Goal: Communication & Community: Ask a question

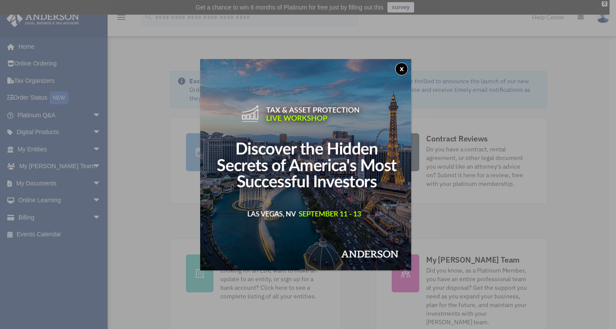
click at [411, 69] on img at bounding box center [305, 164] width 211 height 211
click at [407, 68] on button "x" at bounding box center [401, 68] width 13 height 13
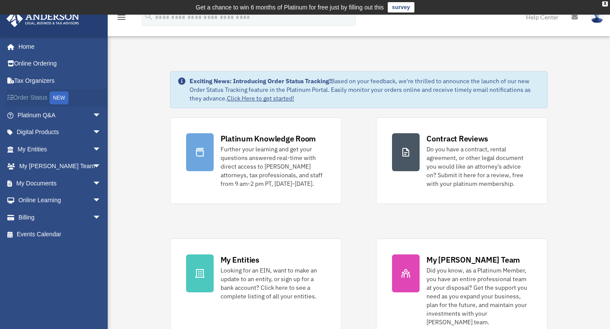
click at [32, 96] on link "Order Status NEW" at bounding box center [60, 98] width 108 height 18
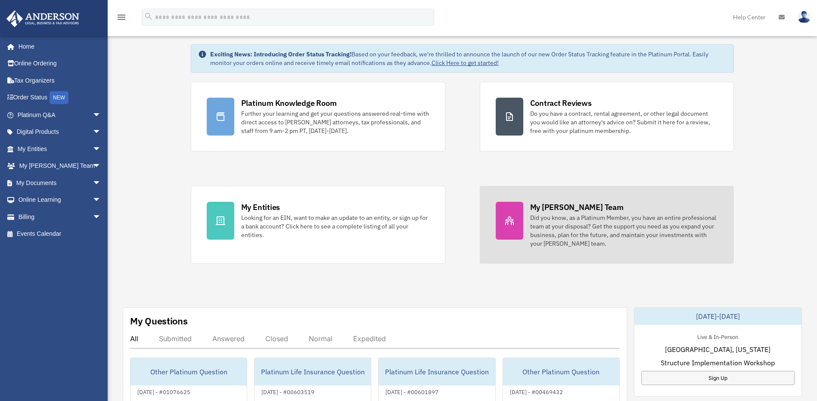
scroll to position [86, 0]
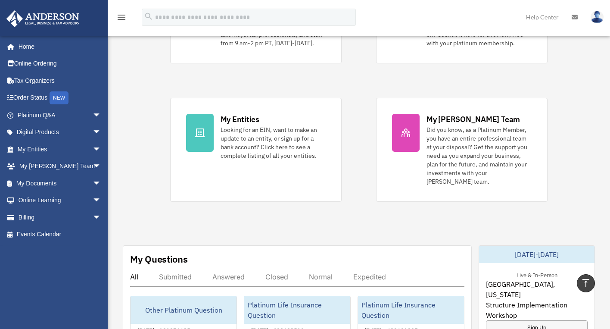
scroll to position [121, 0]
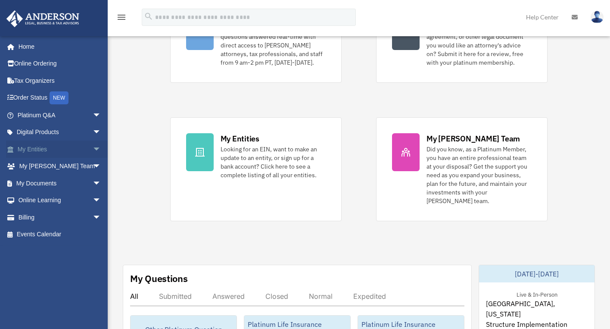
click at [93, 146] on span "arrow_drop_down" at bounding box center [101, 149] width 17 height 18
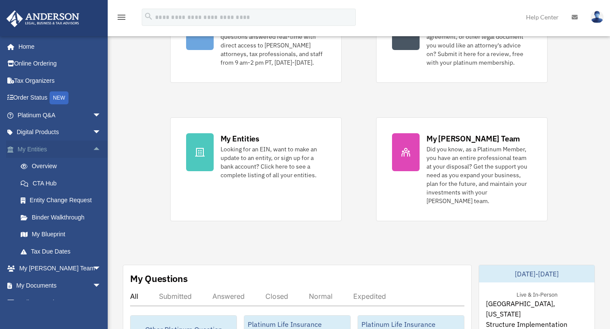
click at [93, 146] on span "arrow_drop_up" at bounding box center [101, 149] width 17 height 18
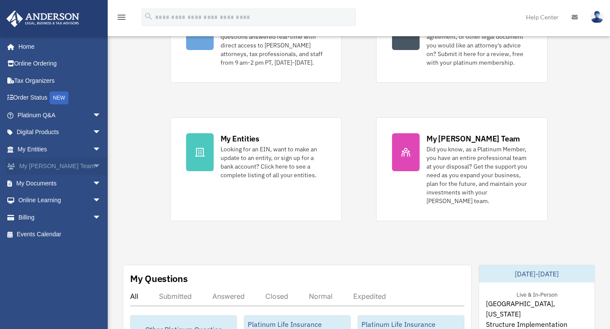
click at [93, 164] on span "arrow_drop_down" at bounding box center [101, 167] width 17 height 18
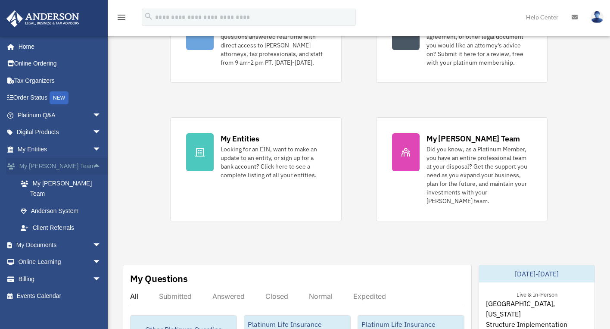
click at [93, 164] on span "arrow_drop_up" at bounding box center [101, 167] width 17 height 18
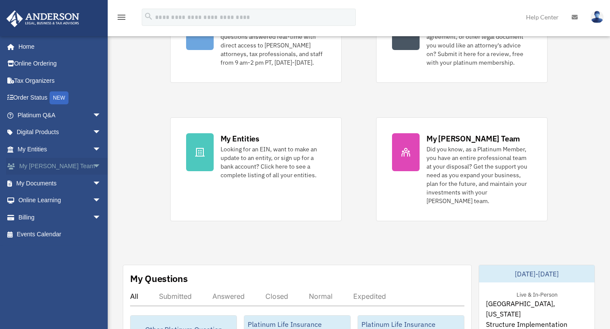
click at [93, 164] on span "arrow_drop_down" at bounding box center [101, 167] width 17 height 18
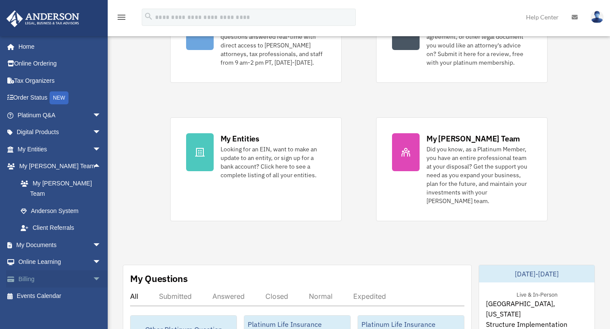
click at [93, 270] on span "arrow_drop_down" at bounding box center [101, 279] width 17 height 18
click at [54, 289] on link "$ Open Invoices" at bounding box center [63, 296] width 102 height 18
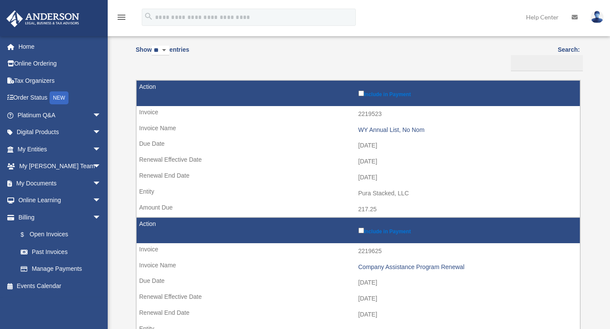
scroll to position [129, 0]
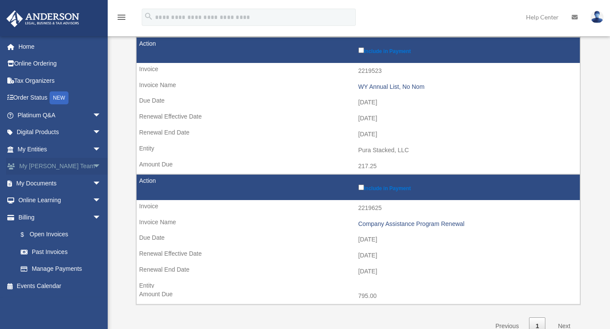
click at [93, 167] on span "arrow_drop_down" at bounding box center [101, 167] width 17 height 18
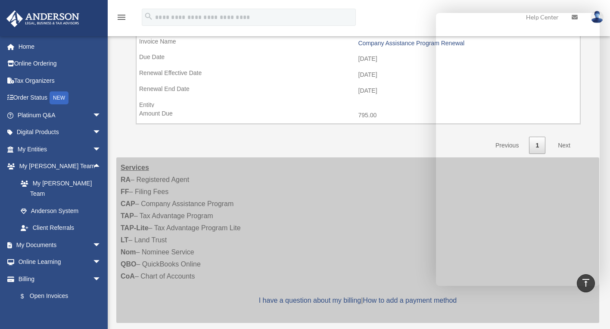
scroll to position [297, 0]
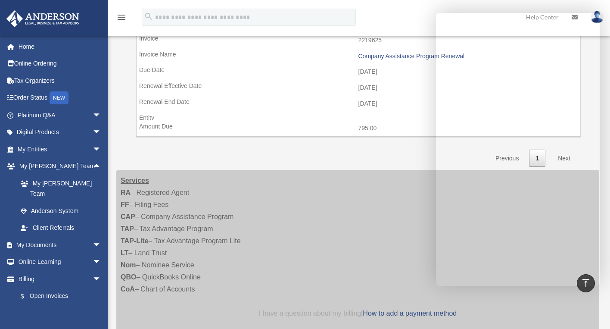
click at [320, 311] on link "I have a question about my billing" at bounding box center [310, 312] width 102 height 7
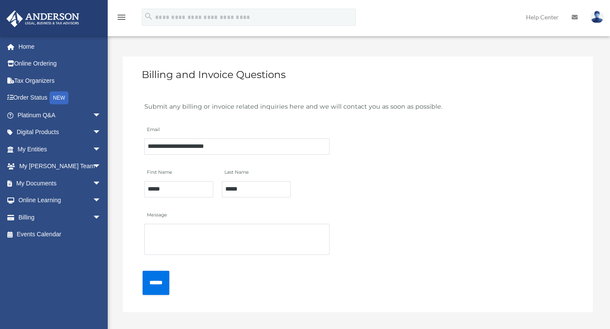
scroll to position [43, 0]
click at [246, 238] on textarea "Message" at bounding box center [236, 238] width 185 height 31
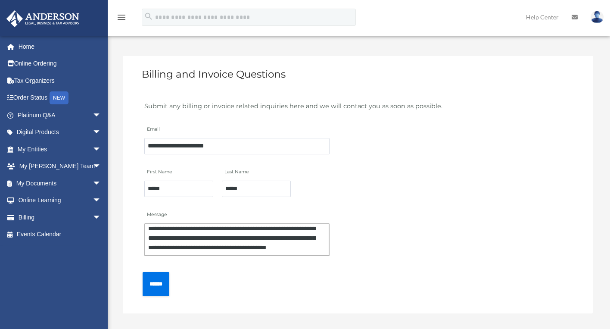
scroll to position [9, 0]
type textarea "**********"
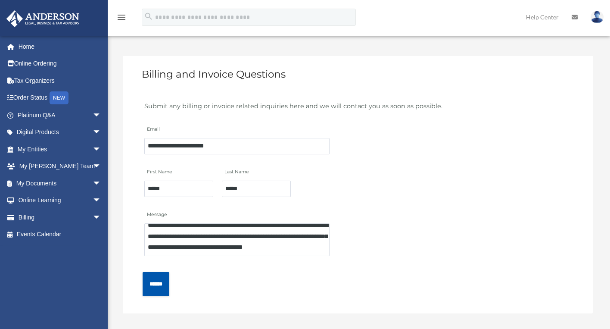
click at [166, 288] on input "******" at bounding box center [156, 284] width 27 height 24
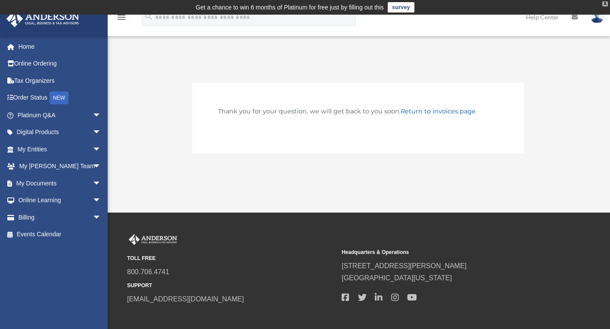
click at [607, 4] on div "X" at bounding box center [605, 3] width 6 height 5
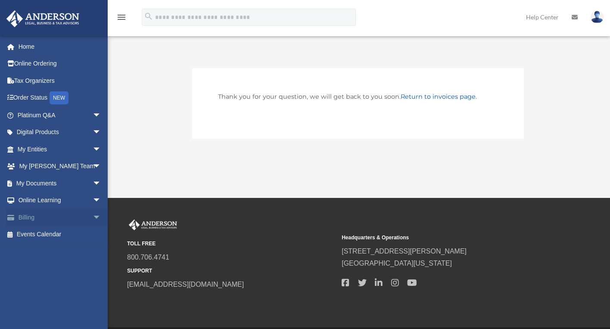
click at [56, 216] on link "Billing arrow_drop_down" at bounding box center [60, 216] width 108 height 17
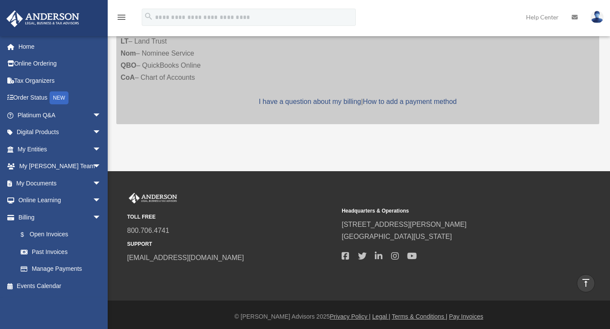
scroll to position [498, 0]
